Goal: Task Accomplishment & Management: Complete application form

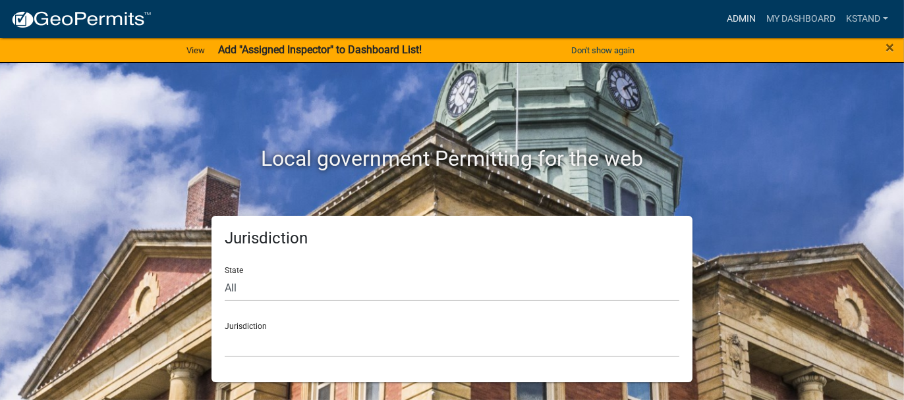
click at [751, 17] on link "Admin" at bounding box center [741, 19] width 40 height 25
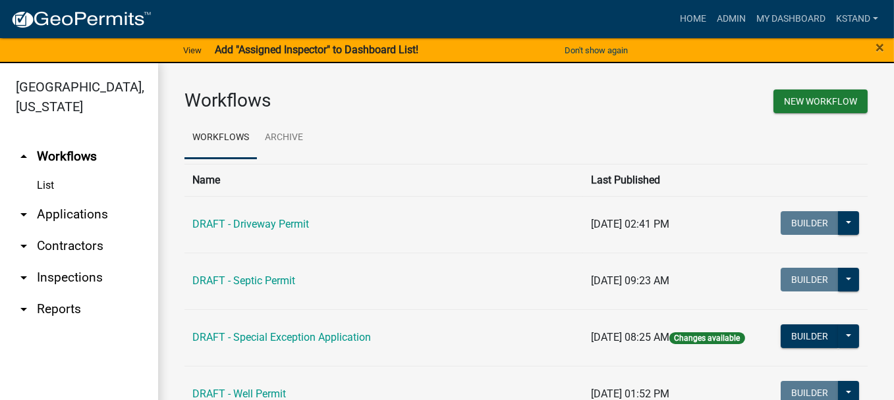
click at [61, 214] on link "arrow_drop_down Applications" at bounding box center [79, 215] width 158 height 32
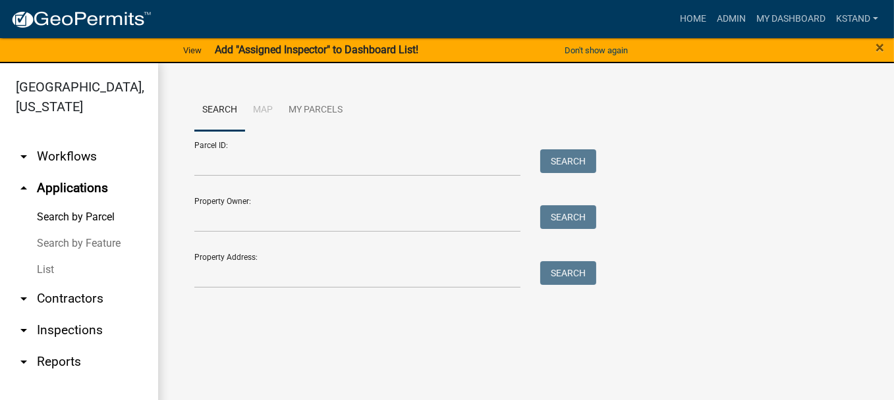
click at [40, 271] on link "List" at bounding box center [79, 270] width 158 height 26
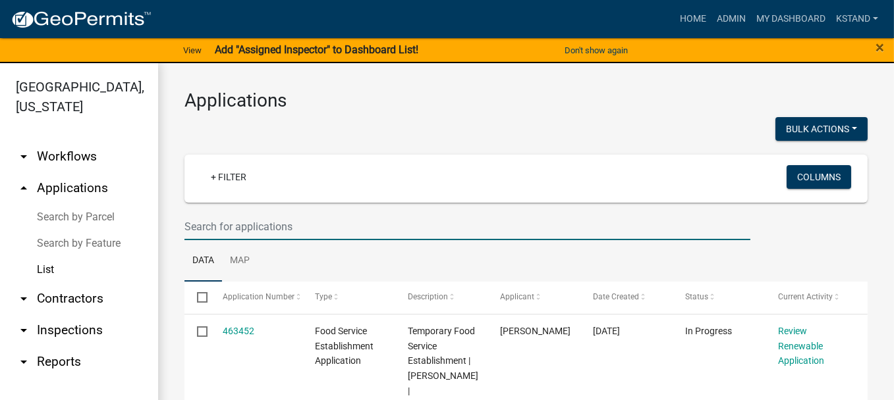
click at [190, 230] on input "text" at bounding box center [467, 226] width 566 height 27
type input "l"
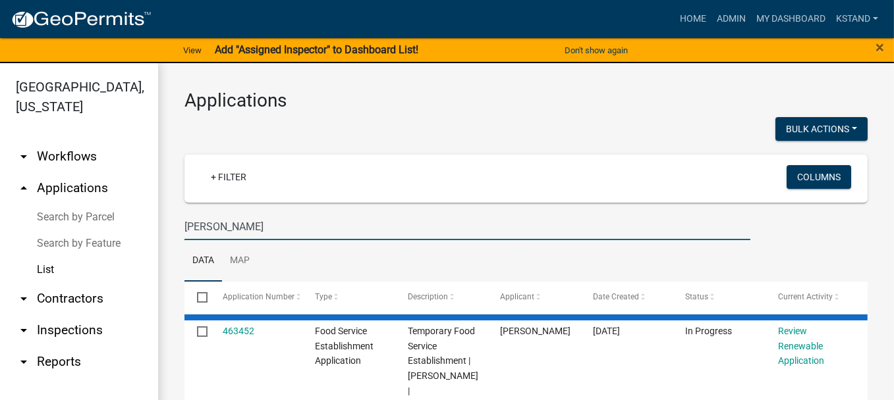
type input "[PERSON_NAME]"
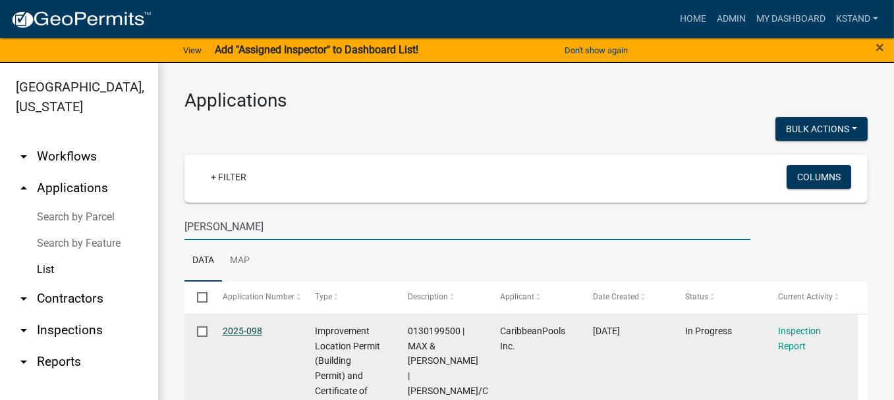
click at [248, 329] on link "2025-098" at bounding box center [243, 331] width 40 height 11
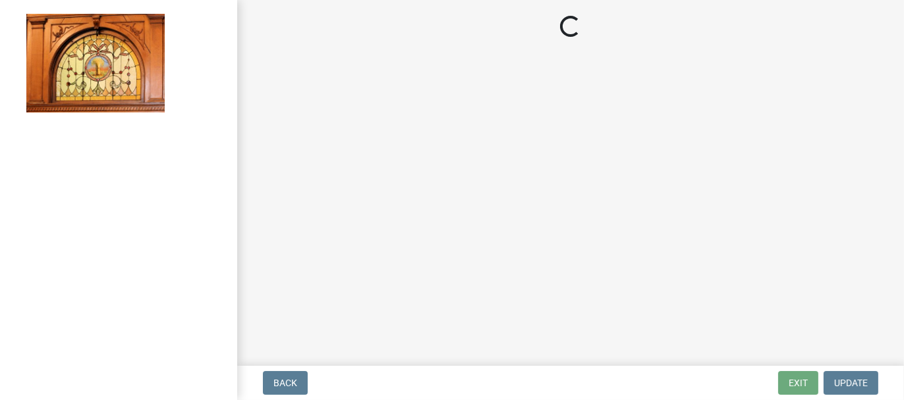
select select "62bb873c-c571-4454-ac8a-8c216551e2a3"
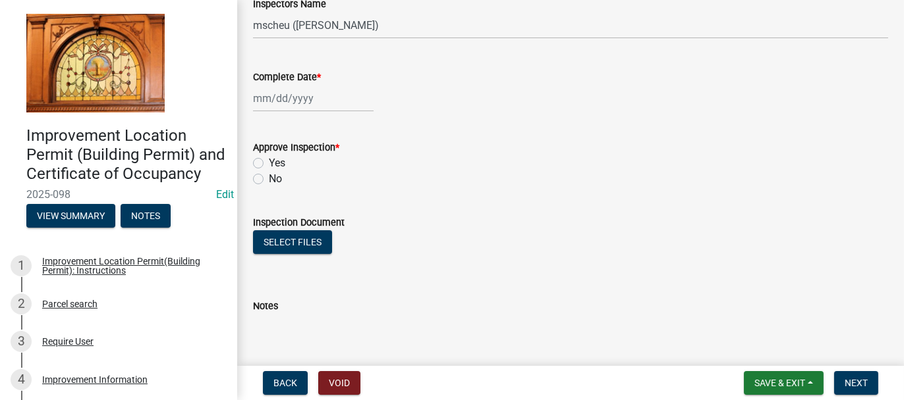
scroll to position [263, 0]
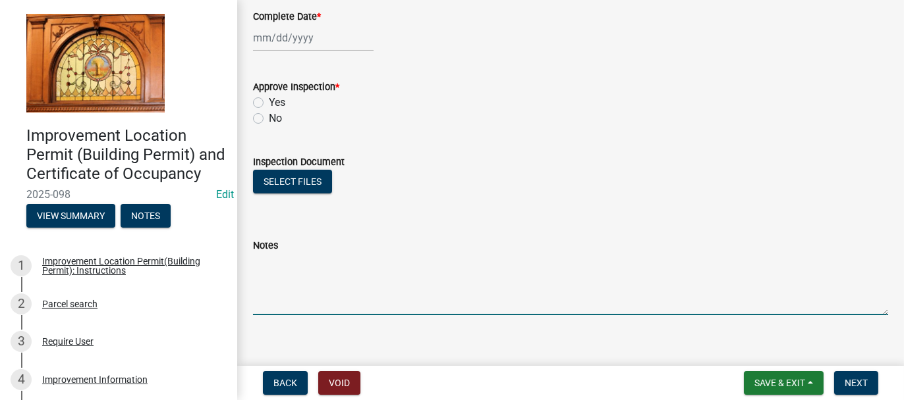
click at [260, 261] on textarea "Notes" at bounding box center [570, 285] width 635 height 62
click at [286, 185] on button "Select files" at bounding box center [292, 182] width 79 height 24
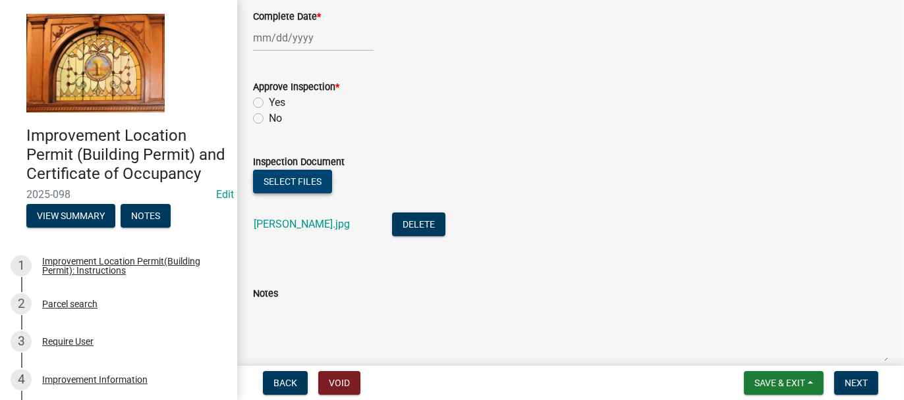
click at [289, 183] on button "Select files" at bounding box center [292, 182] width 79 height 24
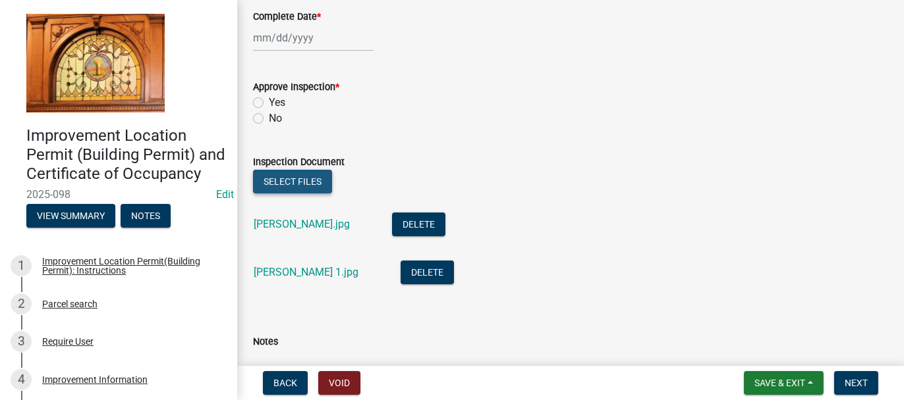
click at [271, 179] on button "Select files" at bounding box center [292, 182] width 79 height 24
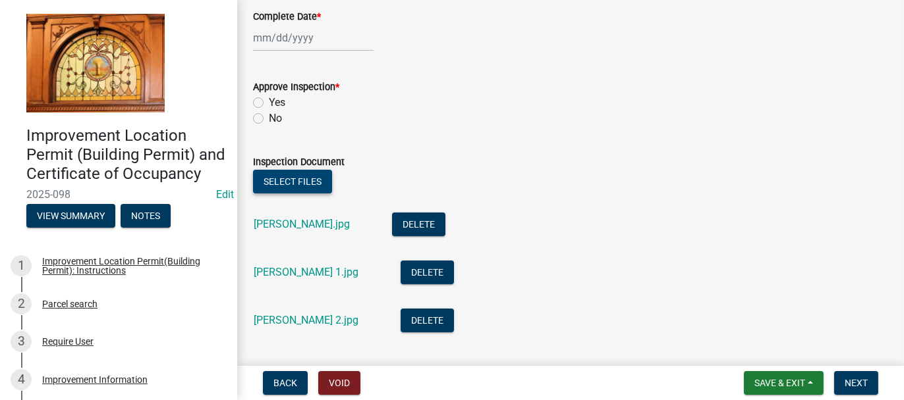
click at [292, 182] on button "Select files" at bounding box center [292, 182] width 79 height 24
click at [281, 178] on button "Select files" at bounding box center [292, 182] width 79 height 24
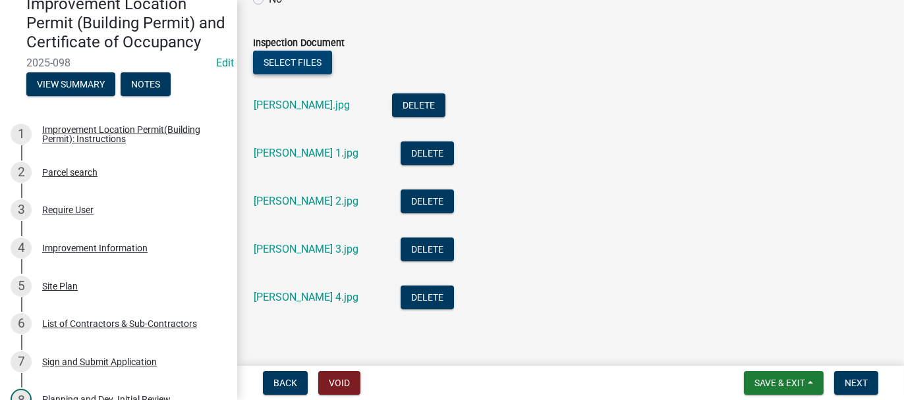
scroll to position [395, 0]
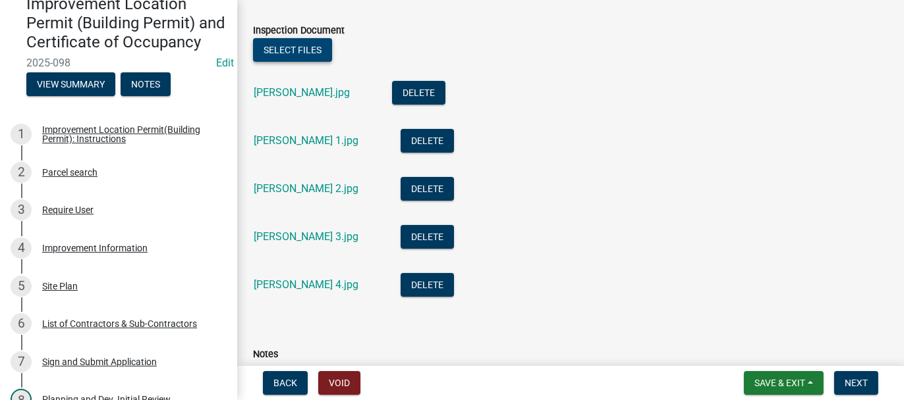
click at [292, 48] on button "Select files" at bounding box center [292, 50] width 79 height 24
click at [268, 51] on button "Select files" at bounding box center [292, 50] width 79 height 24
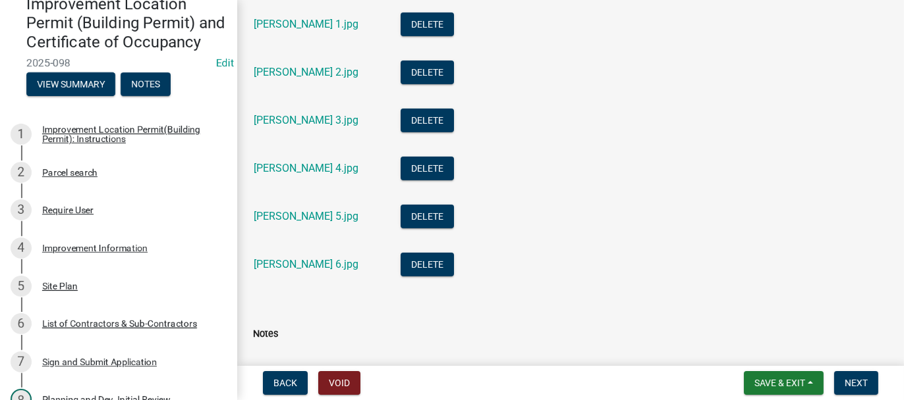
scroll to position [418, 0]
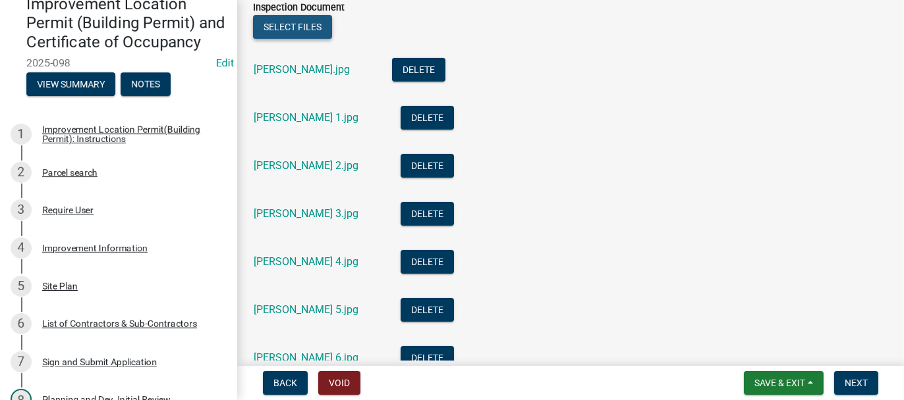
click at [304, 30] on button "Select files" at bounding box center [292, 27] width 79 height 24
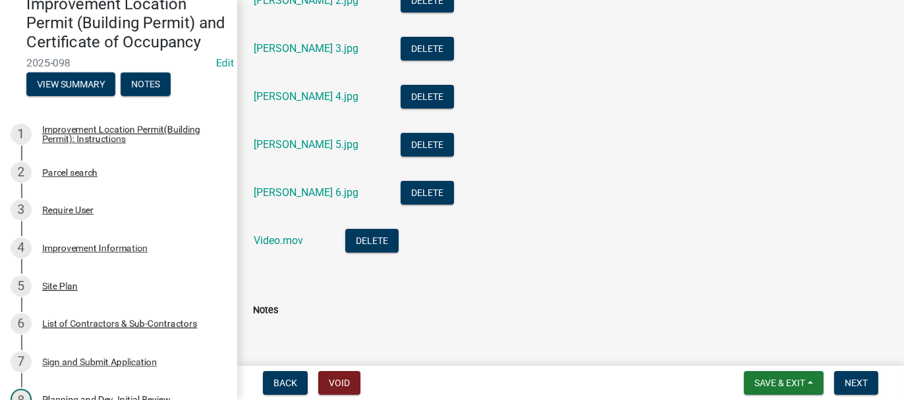
scroll to position [616, 0]
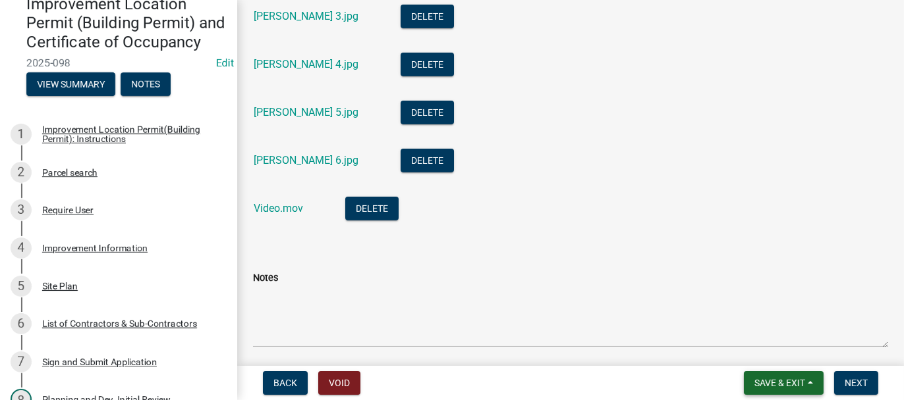
click at [772, 379] on span "Save & Exit" at bounding box center [779, 383] width 51 height 11
click at [766, 352] on button "Save & Exit" at bounding box center [770, 349] width 105 height 32
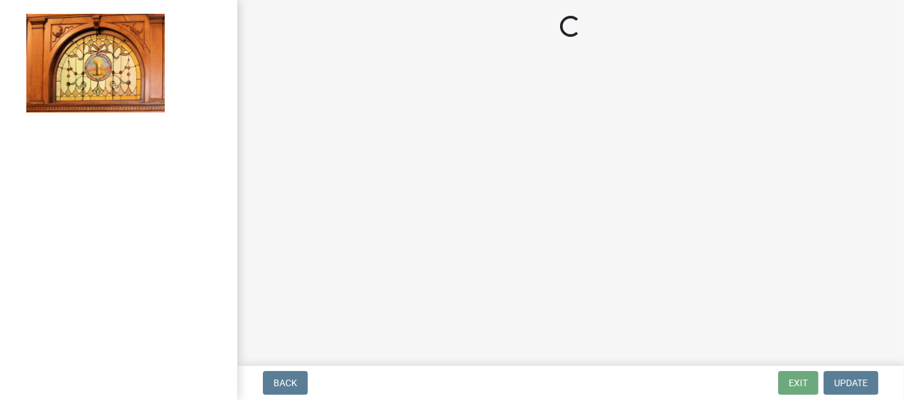
select select "62bb873c-c571-4454-ac8a-8c216551e2a3"
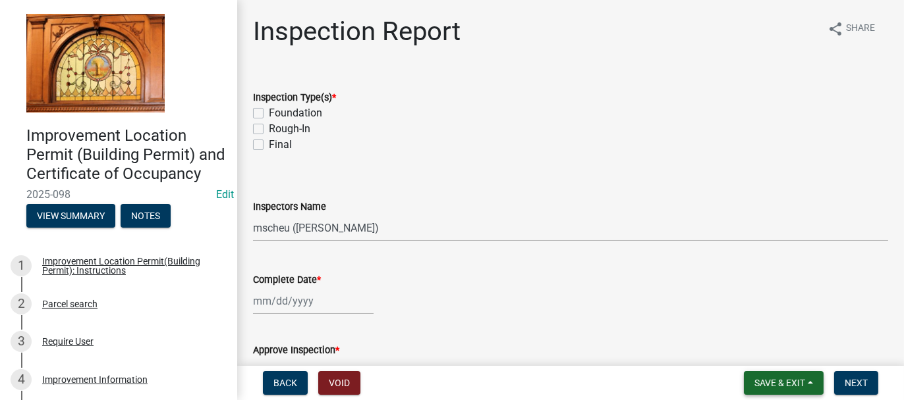
click at [767, 389] on span "Save & Exit" at bounding box center [779, 383] width 51 height 11
click at [765, 362] on button "Save & Exit" at bounding box center [770, 349] width 105 height 32
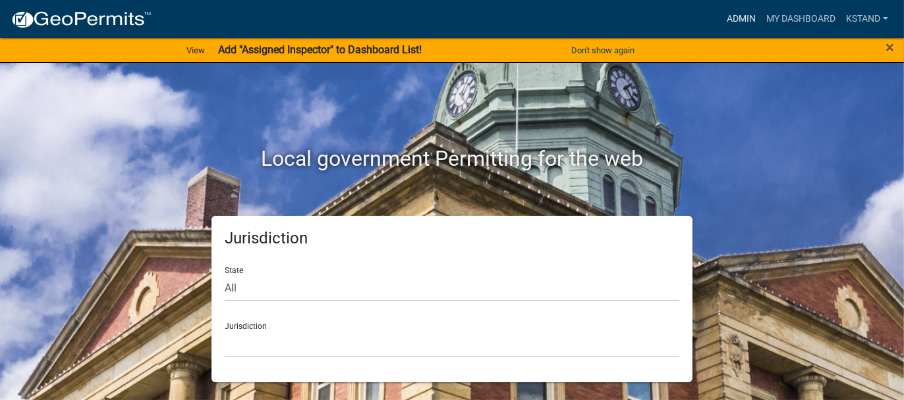
click at [738, 13] on link "Admin" at bounding box center [741, 19] width 40 height 25
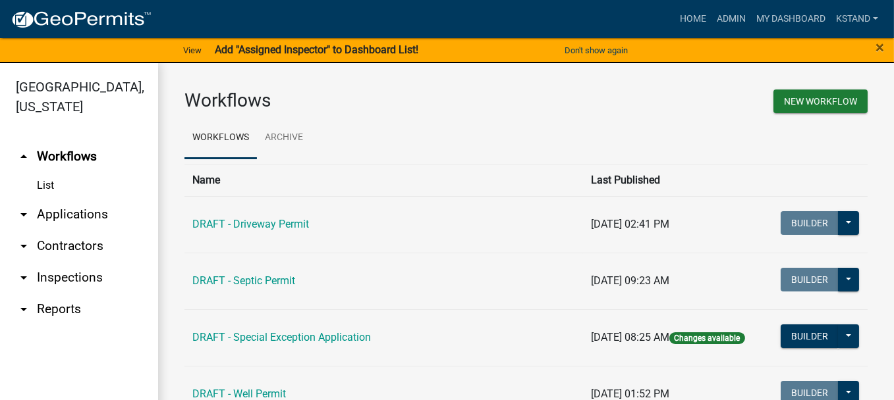
click at [63, 209] on link "arrow_drop_down Applications" at bounding box center [79, 215] width 158 height 32
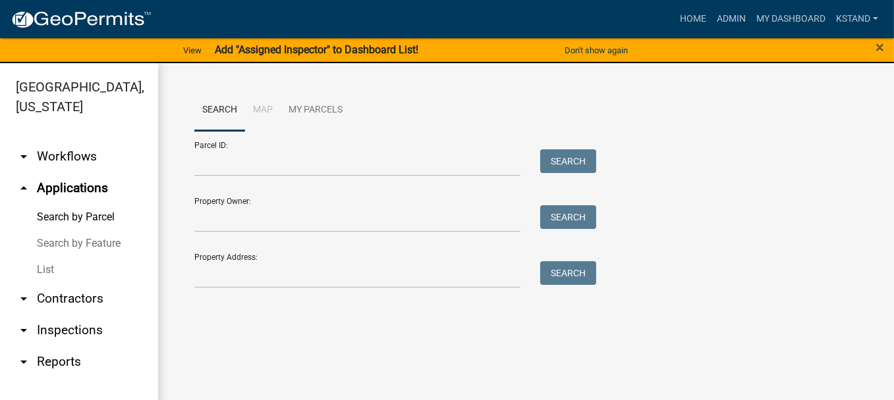
click at [44, 267] on link "List" at bounding box center [79, 270] width 158 height 26
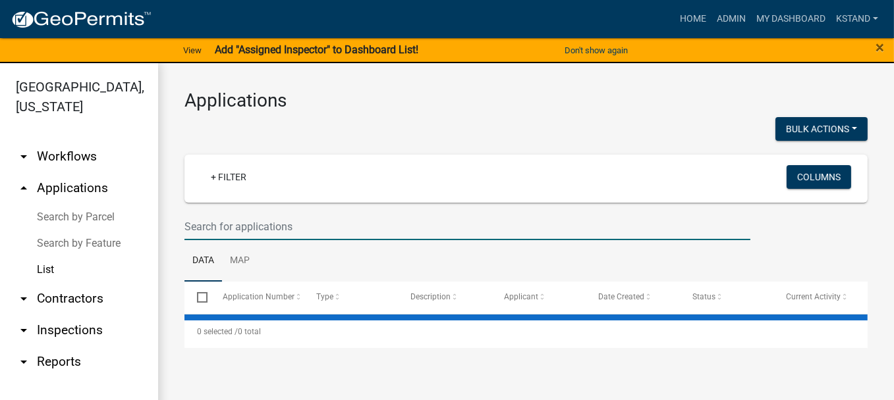
click at [225, 222] on input "text" at bounding box center [467, 226] width 566 height 27
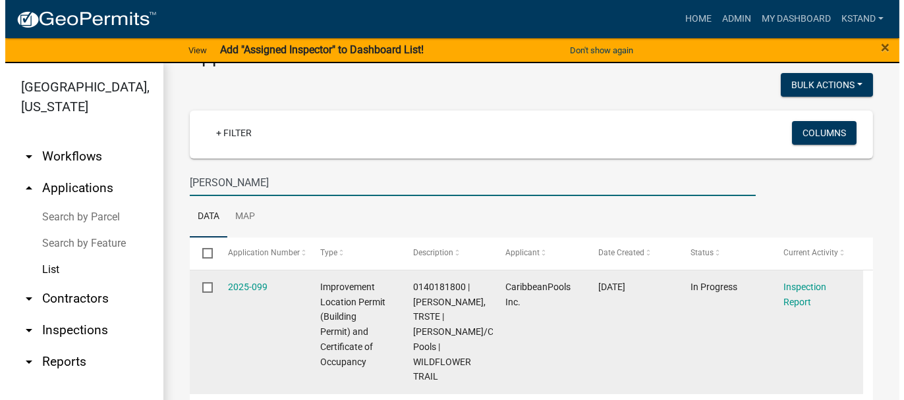
scroll to position [66, 0]
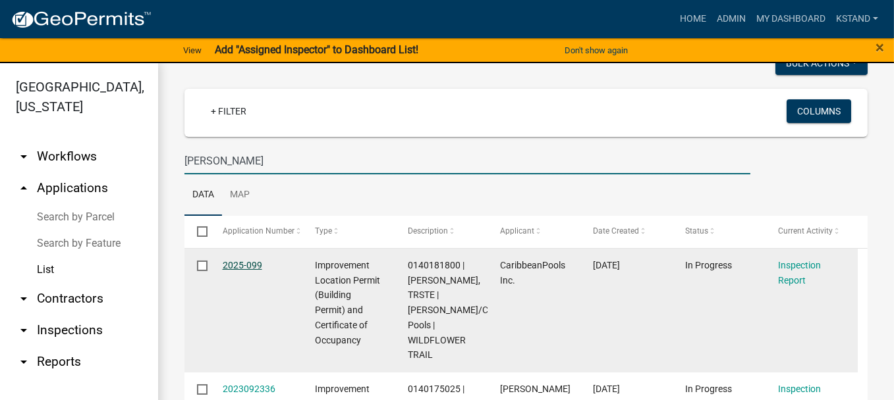
type input "podkul"
click at [254, 265] on link "2025-099" at bounding box center [243, 265] width 40 height 11
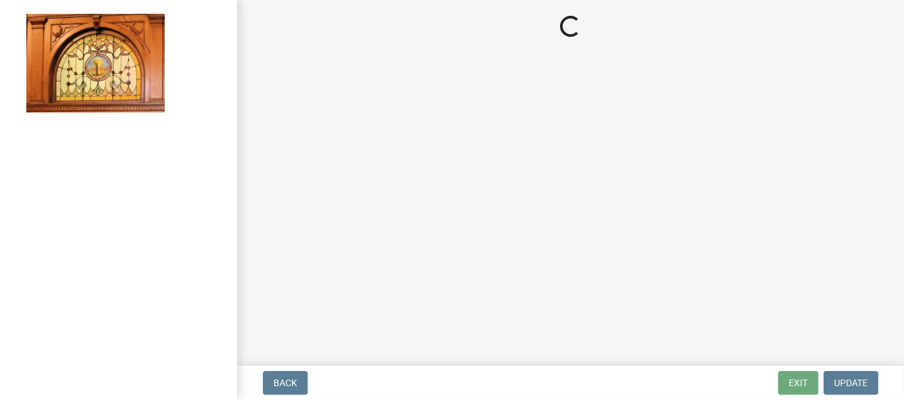
select select "62bb873c-c571-4454-ac8a-8c216551e2a3"
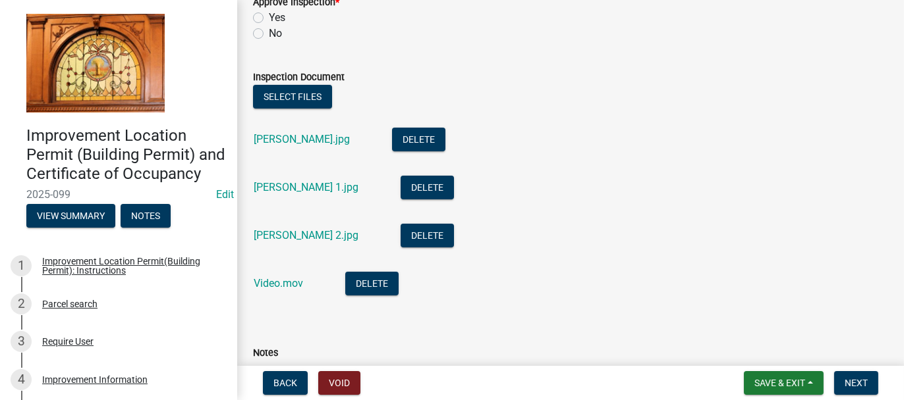
scroll to position [461, 0]
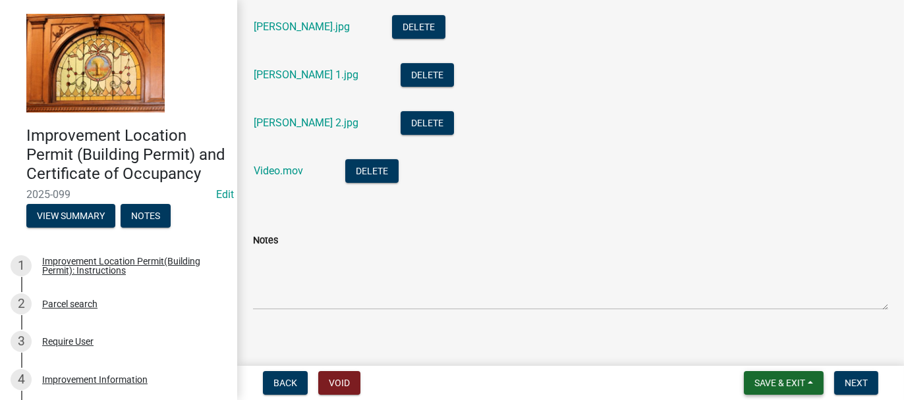
click at [769, 387] on span "Save & Exit" at bounding box center [779, 383] width 51 height 11
click at [761, 380] on span "Save & Exit" at bounding box center [779, 383] width 51 height 11
click at [766, 387] on span "Save & Exit" at bounding box center [779, 383] width 51 height 11
click at [767, 352] on button "Save & Exit" at bounding box center [770, 349] width 105 height 32
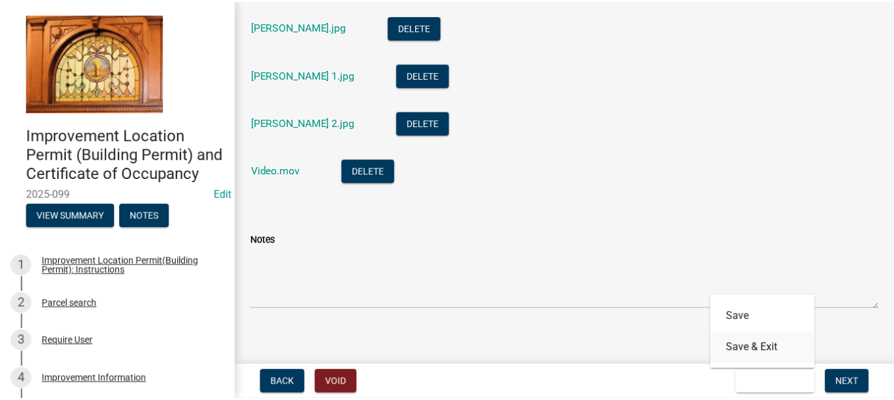
scroll to position [0, 0]
